Goal: Find contact information: Find contact information

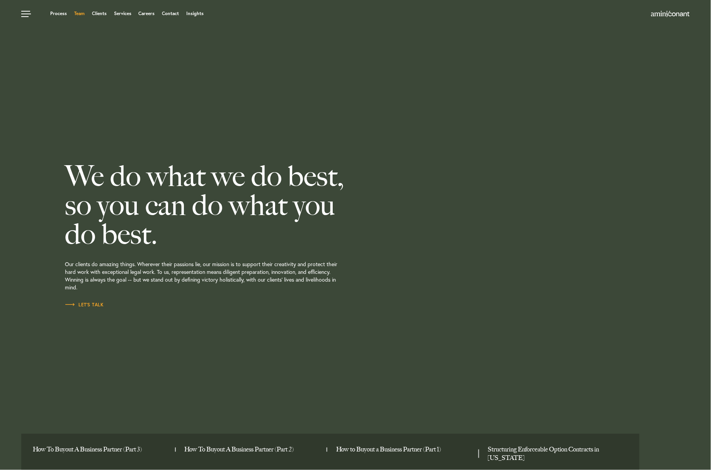
click at [77, 14] on link "Team" at bounding box center [79, 13] width 10 height 5
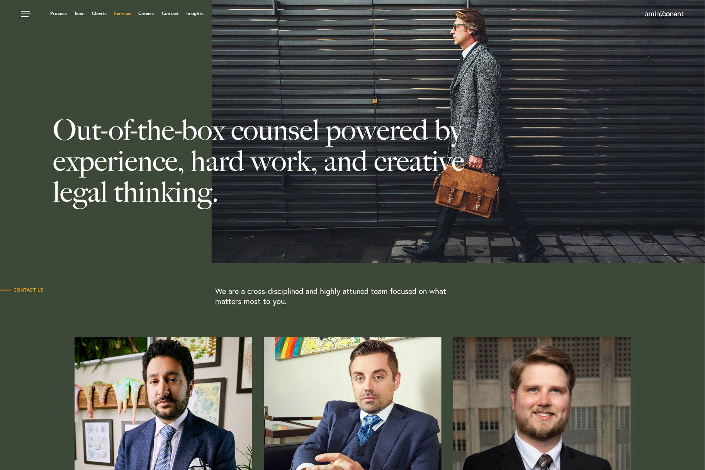
click at [126, 13] on link "Services" at bounding box center [122, 13] width 17 height 5
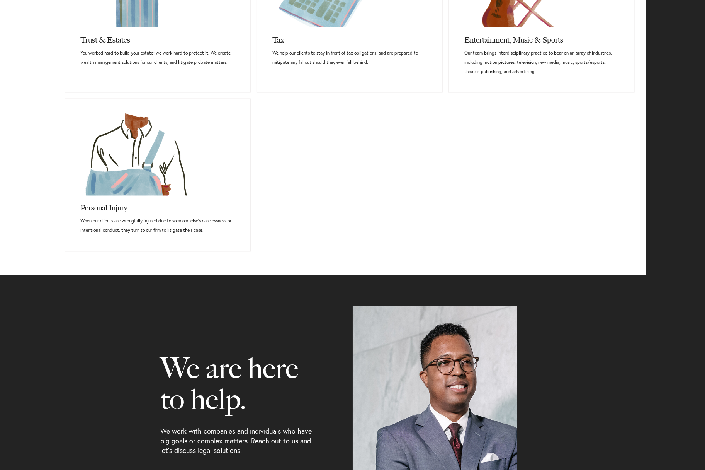
scroll to position [811, 0]
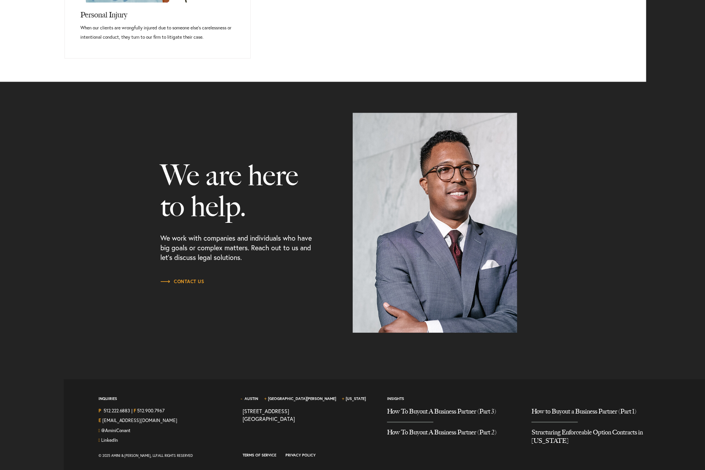
click at [283, 303] on div "We are here to help. We work with companies and individuals who have big goals …" at bounding box center [237, 222] width 153 height 220
drag, startPoint x: 249, startPoint y: 403, endPoint x: 251, endPoint y: 396, distance: 6.8
click at [249, 403] on span "Austin" at bounding box center [254, 401] width 22 height 11
click at [252, 394] on div "Austin Santa Monica New York 1204 San Antonio Street, Second Floor Austin TX 78…" at bounding box center [309, 400] width 133 height 13
click at [253, 396] on link "Austin" at bounding box center [252, 398] width 14 height 5
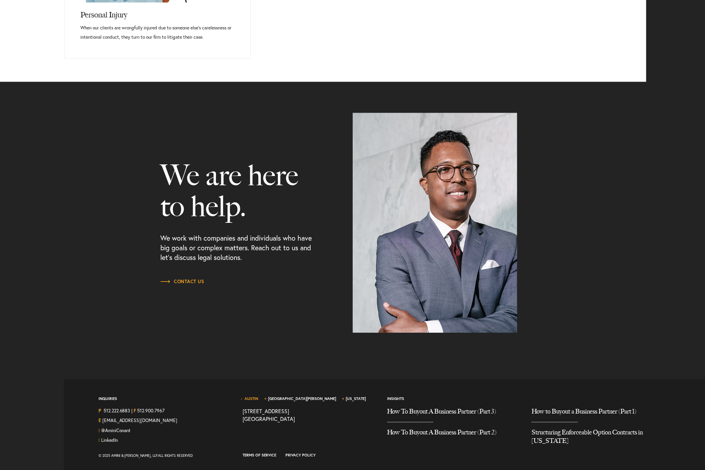
click at [253, 396] on link "Austin" at bounding box center [252, 398] width 14 height 5
click at [261, 409] on link "1204 San Antonio Street, Second Floor Austin TX 78701" at bounding box center [269, 414] width 52 height 15
drag, startPoint x: 155, startPoint y: 258, endPoint x: 139, endPoint y: 256, distance: 16.7
click at [156, 257] on div "We are here to help. We work with companies and individuals who have big goals …" at bounding box center [237, 222] width 165 height 220
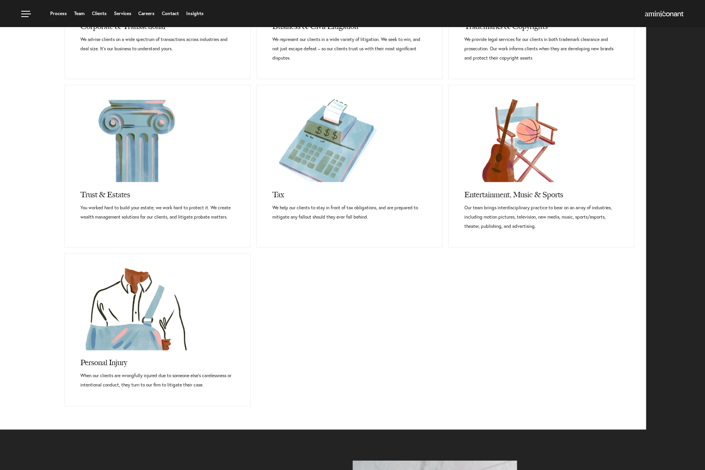
scroll to position [193, 0]
